Goal: Task Accomplishment & Management: Use online tool/utility

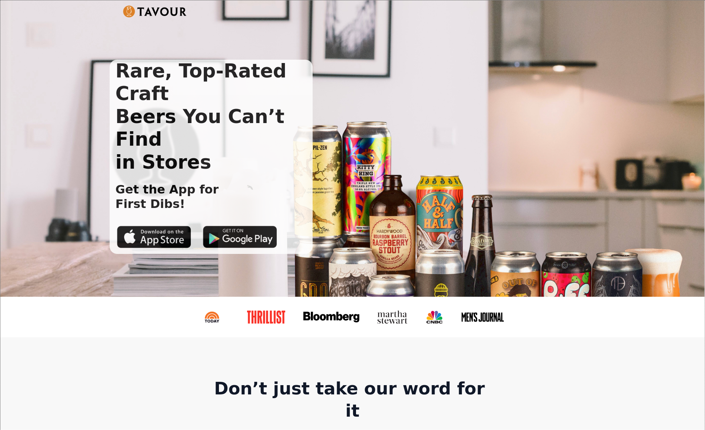
click at [41, 44] on div "Rare, Top-Rated Craft Beers You Can’t Find in Stores Get the App for First Dibs!" at bounding box center [352, 148] width 704 height 296
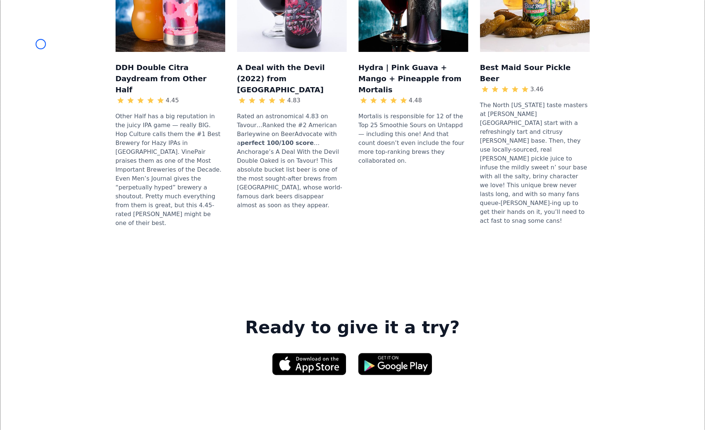
scroll to position [893, 0]
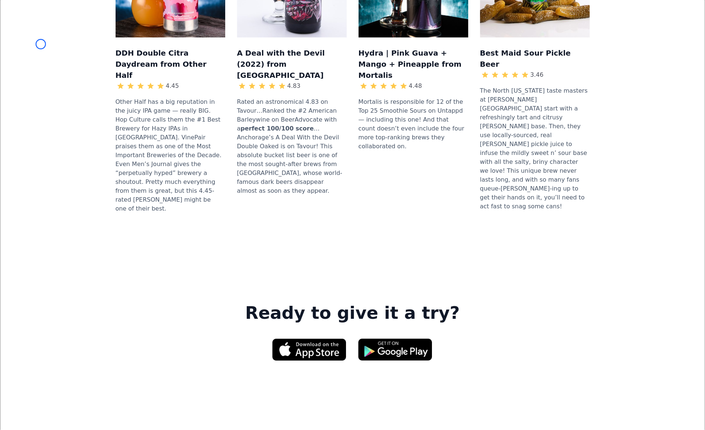
click at [41, 44] on div "DDH Double Citra Daydream from Other Half 4.45 Other Half has a big reputation …" at bounding box center [352, 73] width 680 height 339
click at [66, 39] on div "DDH Double Citra Daydream from Other Half 4.45 Other Half has a big reputation …" at bounding box center [352, 73] width 680 height 339
click at [41, 61] on div "DDH Double Citra Daydream from Other Half 4.45 Other Half has a big reputation …" at bounding box center [352, 73] width 680 height 339
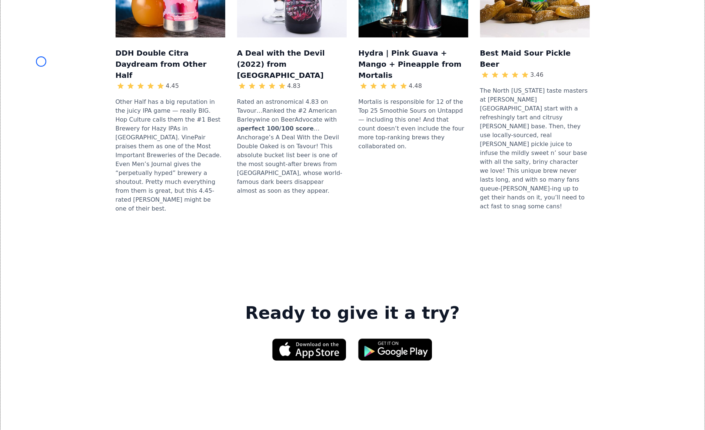
scroll to position [101, 0]
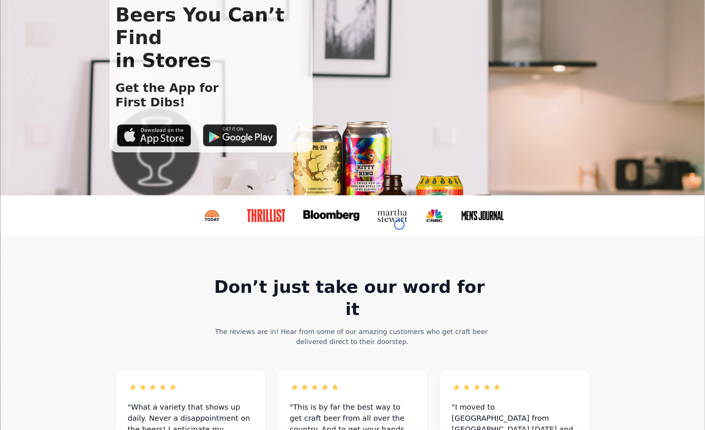
click at [399, 224] on link at bounding box center [395, 215] width 49 height 25
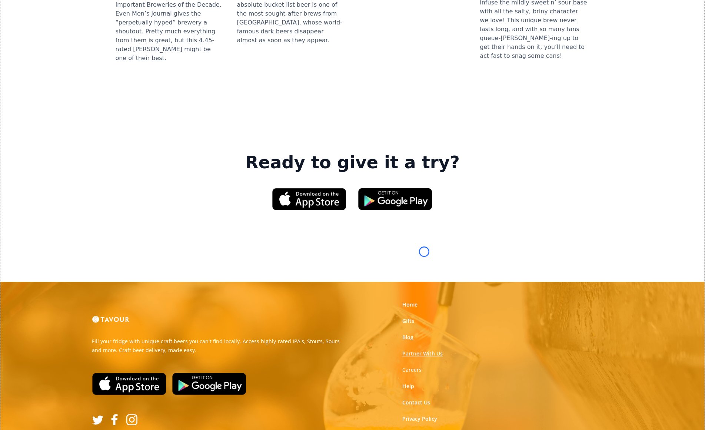
click at [424, 350] on link "Partner With Us" at bounding box center [422, 353] width 40 height 7
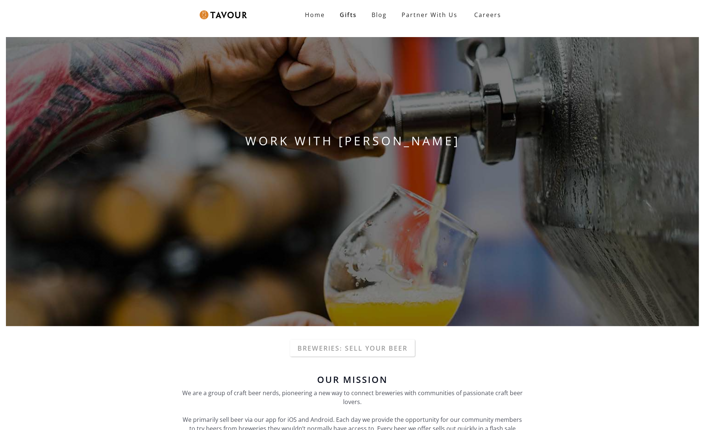
click at [424, 251] on div "WORK WITH [PERSON_NAME]" at bounding box center [352, 181] width 705 height 301
click at [66, 42] on div "WORK WITH [PERSON_NAME]" at bounding box center [352, 181] width 705 height 301
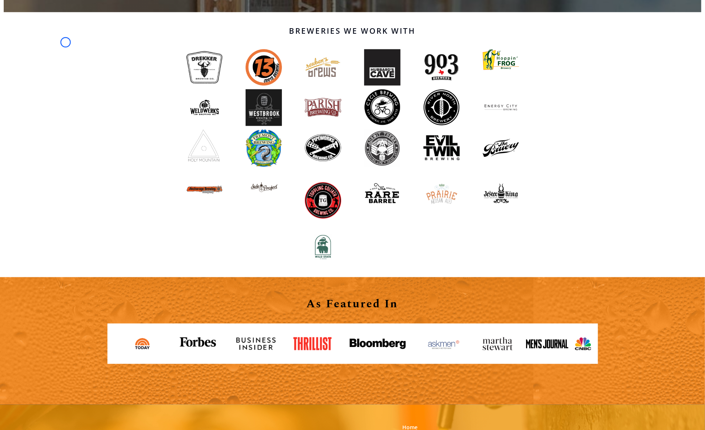
scroll to position [644, 0]
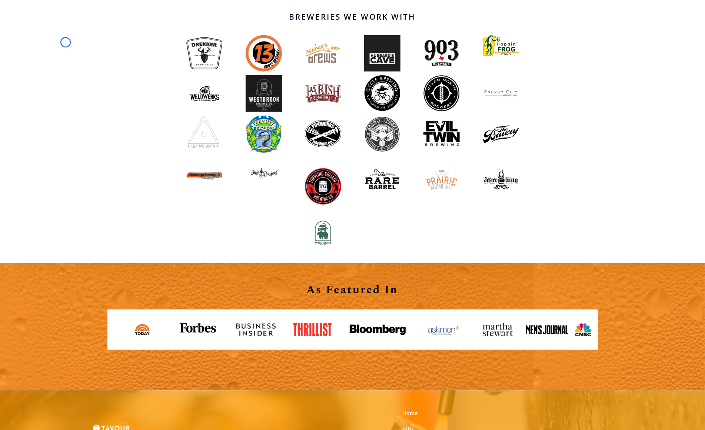
click at [66, 42] on div "Breweries We Work With" at bounding box center [352, 130] width 705 height 265
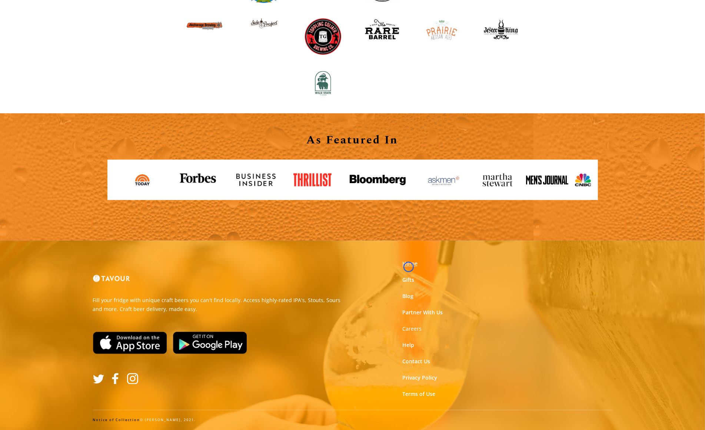
click at [408, 267] on link "Home" at bounding box center [409, 263] width 15 height 7
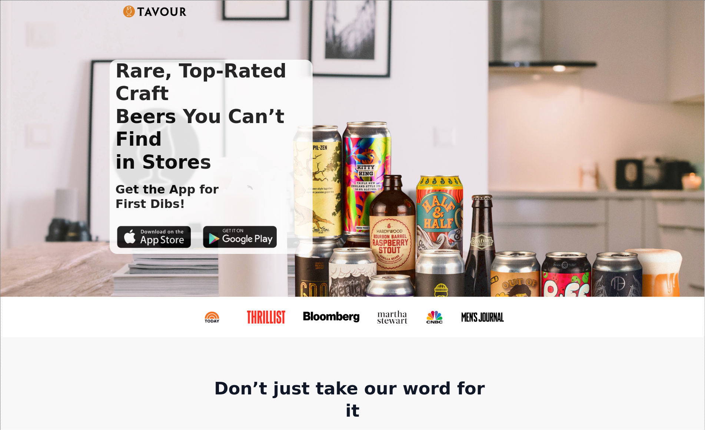
click at [408, 267] on div "Rare, Top-Rated Craft Beers You Can’t Find in Stores Get the App for First Dibs!" at bounding box center [352, 148] width 704 height 296
click at [44, 57] on div "Rare, Top-Rated Craft Beers You Can’t Find in Stores Get the App for First Dibs!" at bounding box center [352, 148] width 704 height 296
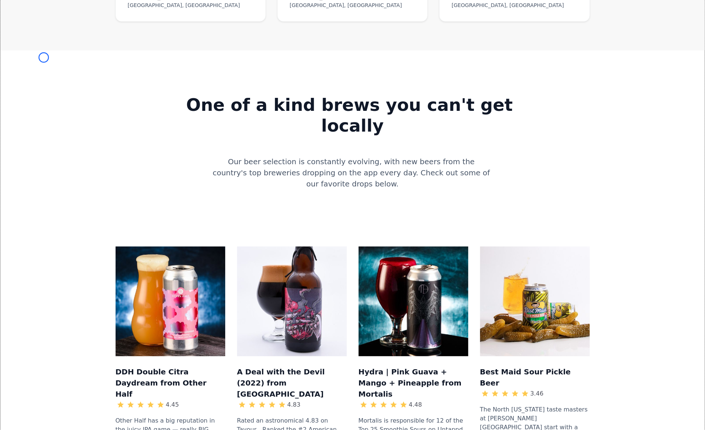
scroll to position [611, 0]
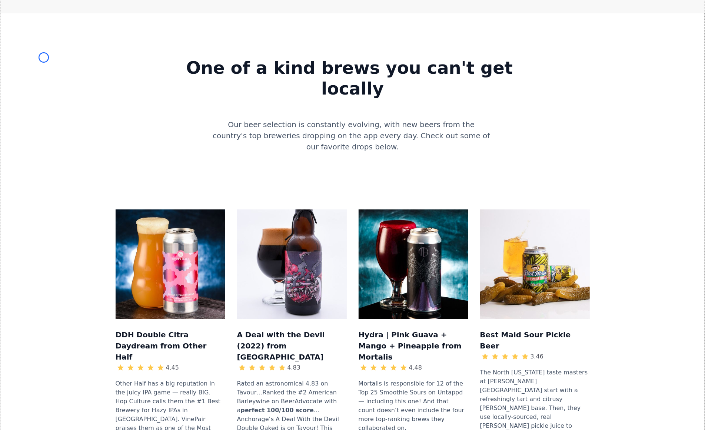
click at [44, 57] on div "One of a kind brews you can't get locally Our beer selection is constantly evol…" at bounding box center [352, 99] width 680 height 135
